Goal: Task Accomplishment & Management: Use online tool/utility

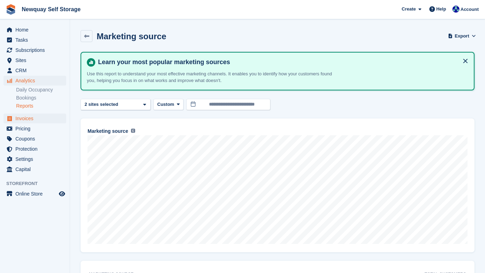
click at [50, 116] on span "Invoices" at bounding box center [36, 119] width 42 height 10
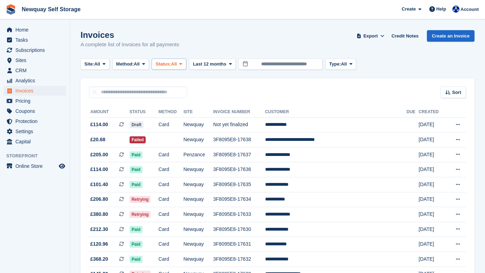
click at [182, 65] on icon at bounding box center [180, 64] width 3 height 5
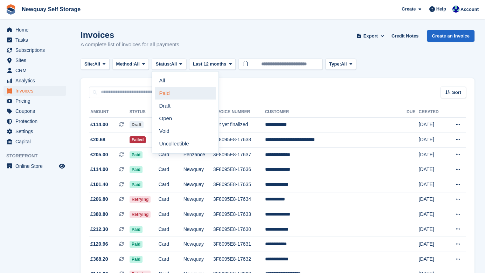
click at [181, 91] on link "Paid" at bounding box center [185, 93] width 61 height 13
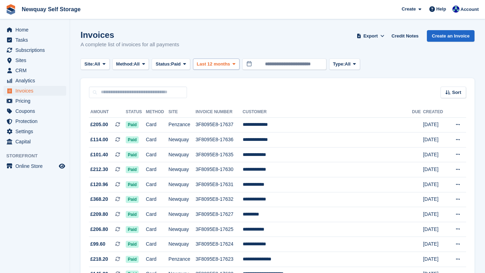
click at [236, 64] on icon at bounding box center [234, 64] width 3 height 5
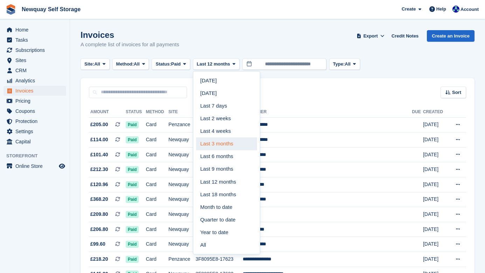
click at [231, 141] on link "Last 3 months" at bounding box center [226, 143] width 61 height 13
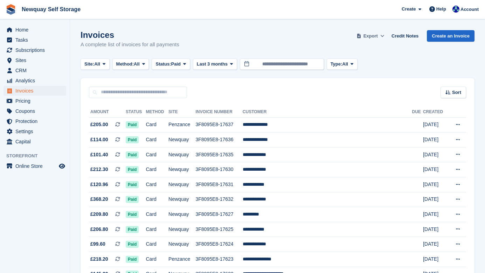
click at [374, 36] on span "Export" at bounding box center [371, 36] width 14 height 7
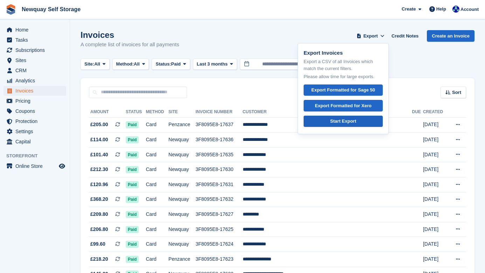
click at [344, 122] on div "Start Export" at bounding box center [344, 121] width 26 height 7
click at [345, 122] on div "Start Export" at bounding box center [344, 121] width 26 height 7
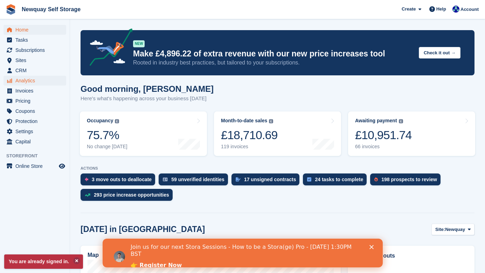
click at [42, 82] on span "Analytics" at bounding box center [36, 81] width 42 height 10
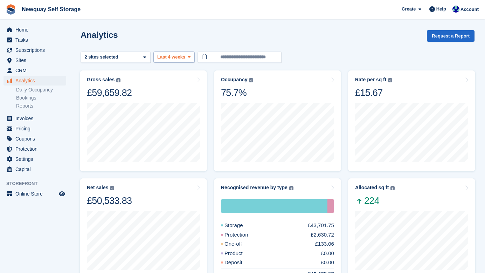
click at [188, 57] on span at bounding box center [189, 57] width 6 height 6
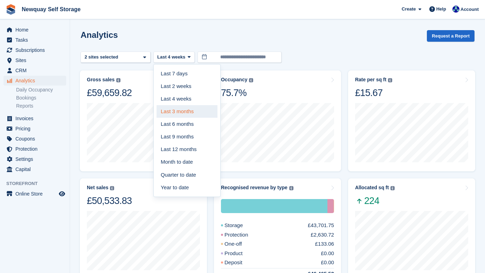
click at [179, 113] on link "Last 3 months" at bounding box center [187, 111] width 61 height 13
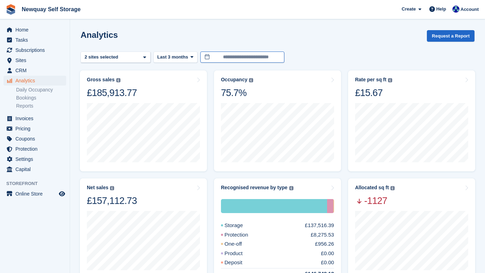
click at [235, 59] on input "**********" at bounding box center [242, 58] width 84 height 12
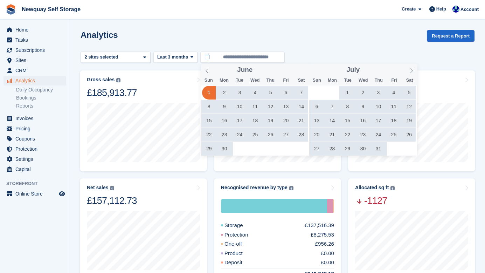
click at [206, 90] on span "1" at bounding box center [209, 93] width 14 height 14
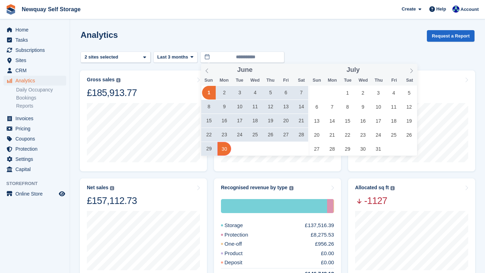
click at [222, 146] on span "30" at bounding box center [225, 149] width 14 height 14
type input "**********"
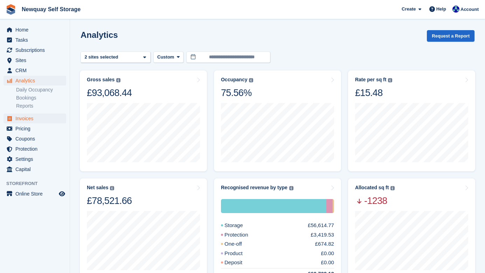
click at [35, 118] on span "Invoices" at bounding box center [36, 119] width 42 height 10
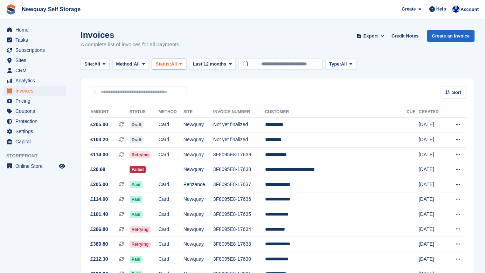
click at [177, 65] on span "All" at bounding box center [174, 64] width 6 height 7
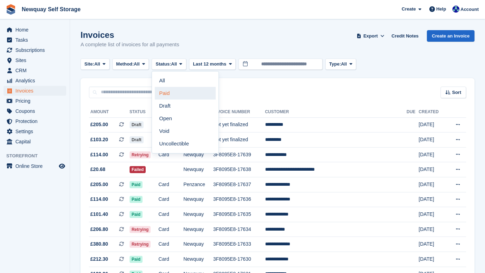
click at [177, 94] on link "Paid" at bounding box center [185, 93] width 61 height 13
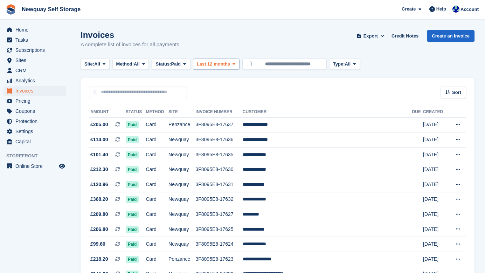
click at [236, 64] on icon at bounding box center [234, 64] width 3 height 5
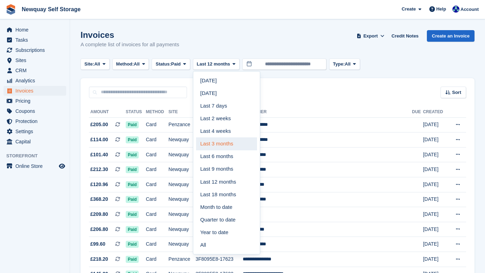
click at [227, 142] on link "Last 3 months" at bounding box center [226, 143] width 61 height 13
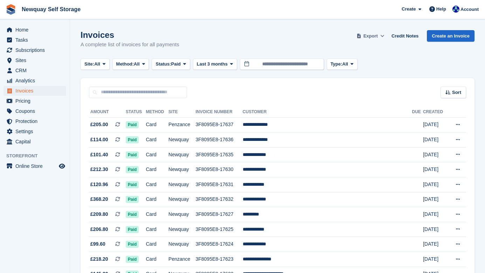
click at [372, 35] on span "Export" at bounding box center [371, 36] width 14 height 7
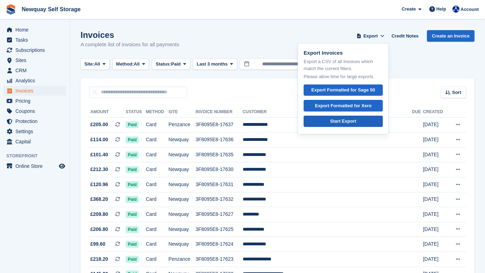
click at [339, 120] on div "Start Export" at bounding box center [344, 121] width 26 height 7
